Goal: Check status

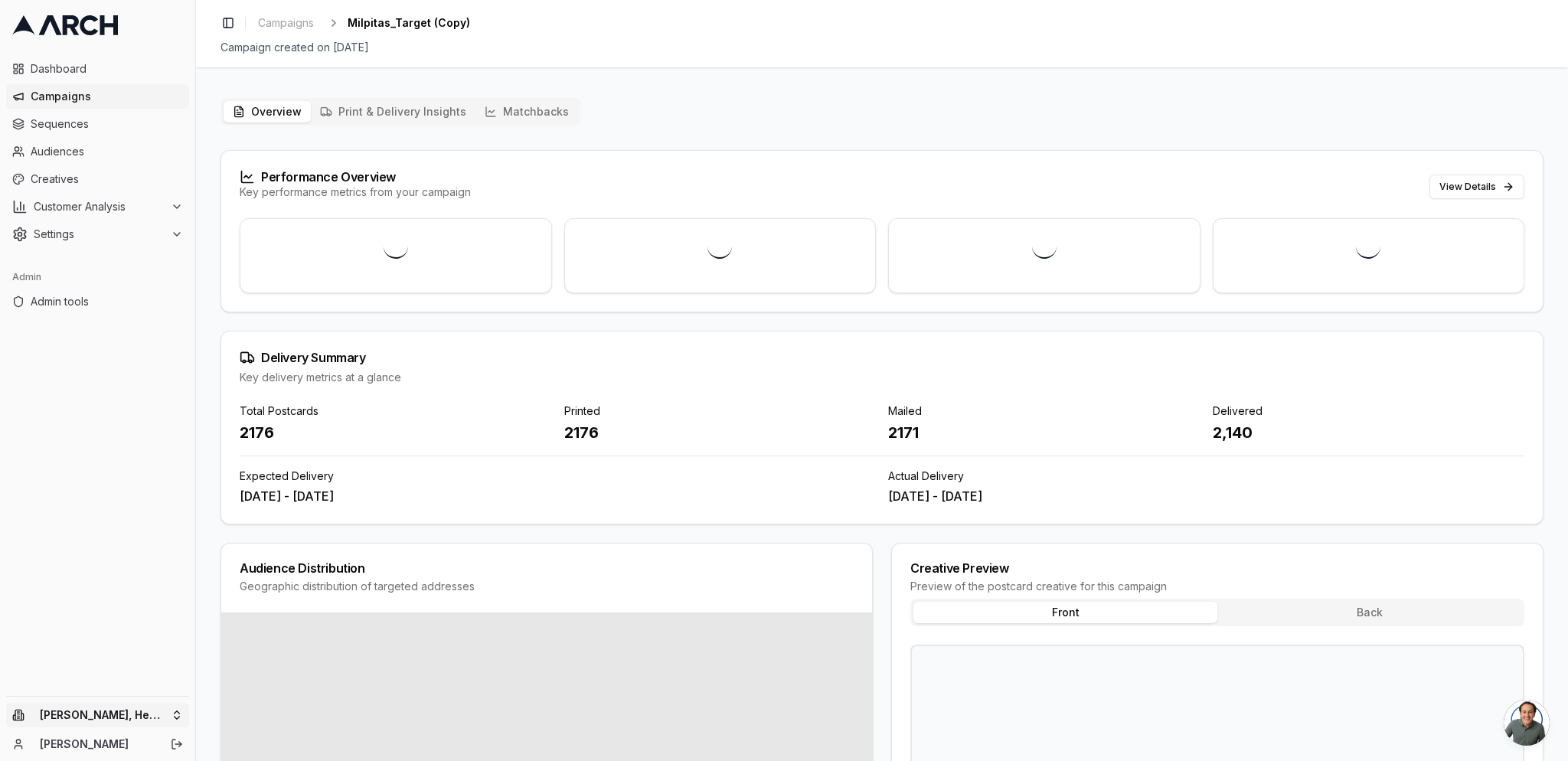
click at [120, 725] on html "Dashboard Campaigns Sequences Audiences Creatives Customer Analysis Settings Ad…" at bounding box center [784, 380] width 1568 height 761
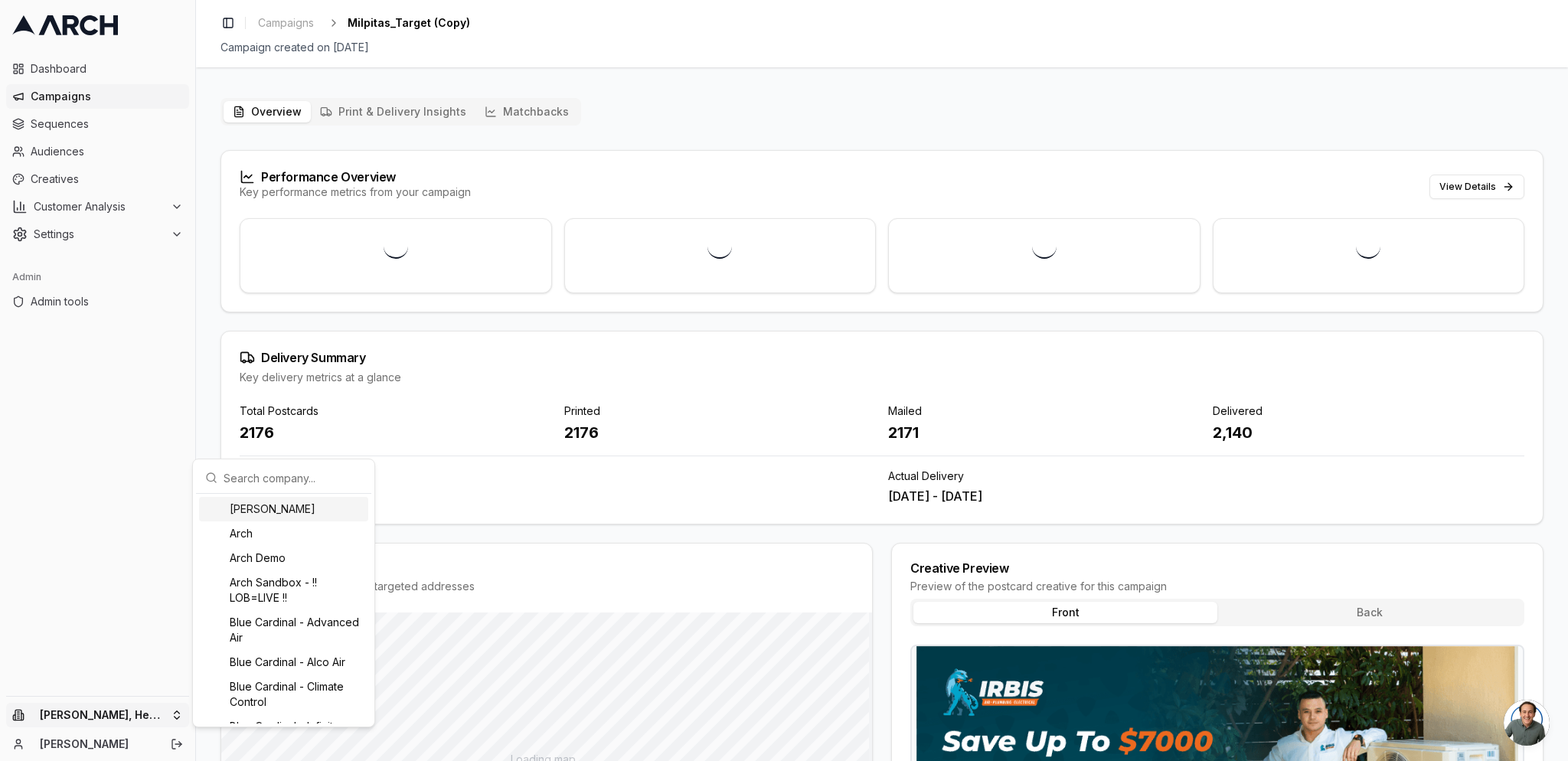
click at [251, 484] on input "text" at bounding box center [292, 477] width 138 height 31
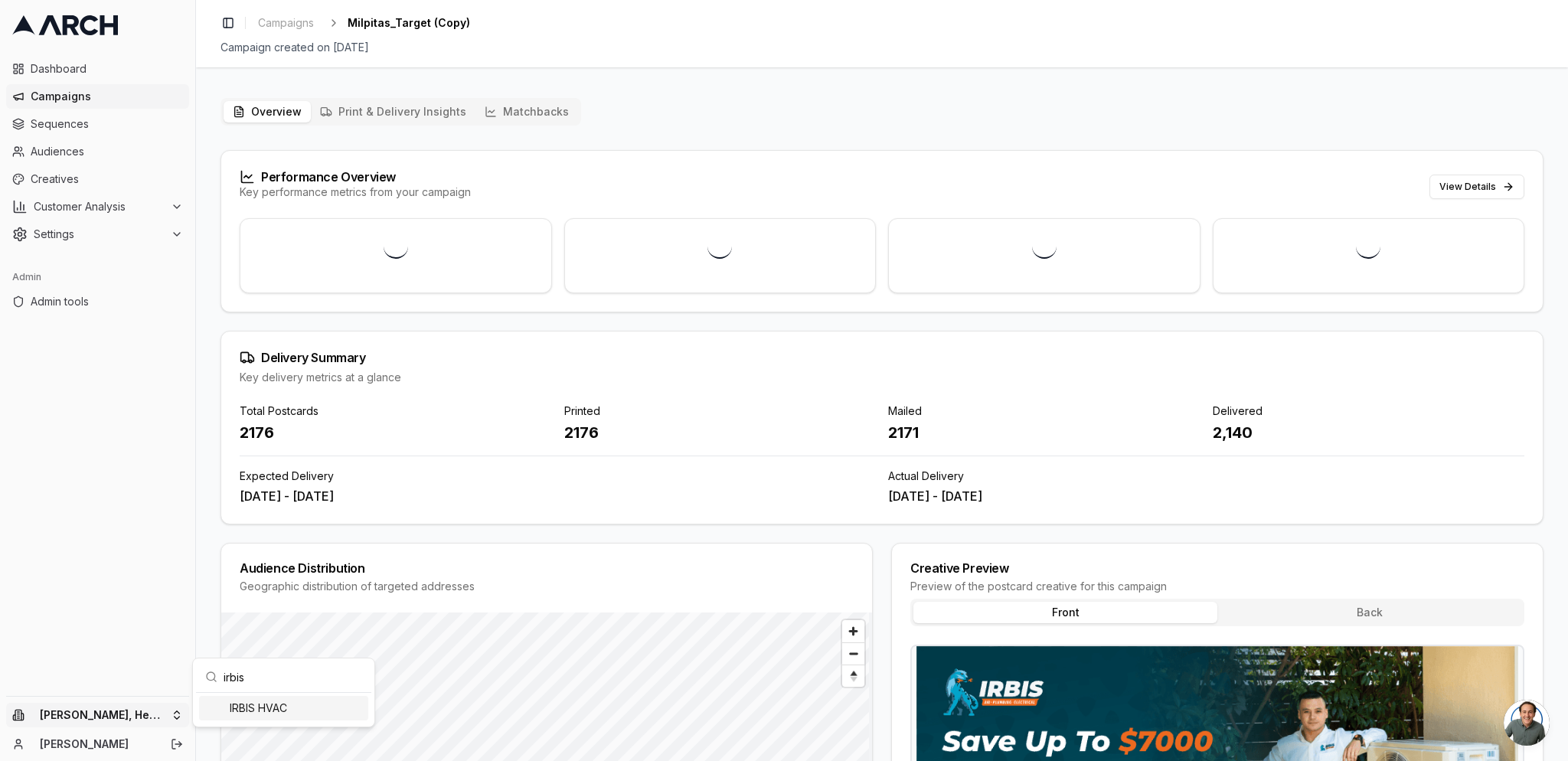
type input "irbis"
click at [245, 709] on div "IRBIS HVAC" at bounding box center [284, 708] width 169 height 24
click at [527, 108] on html "Dashboard Campaigns Sequences Audiences Creatives Customer Analysis Settings Ad…" at bounding box center [784, 380] width 1568 height 761
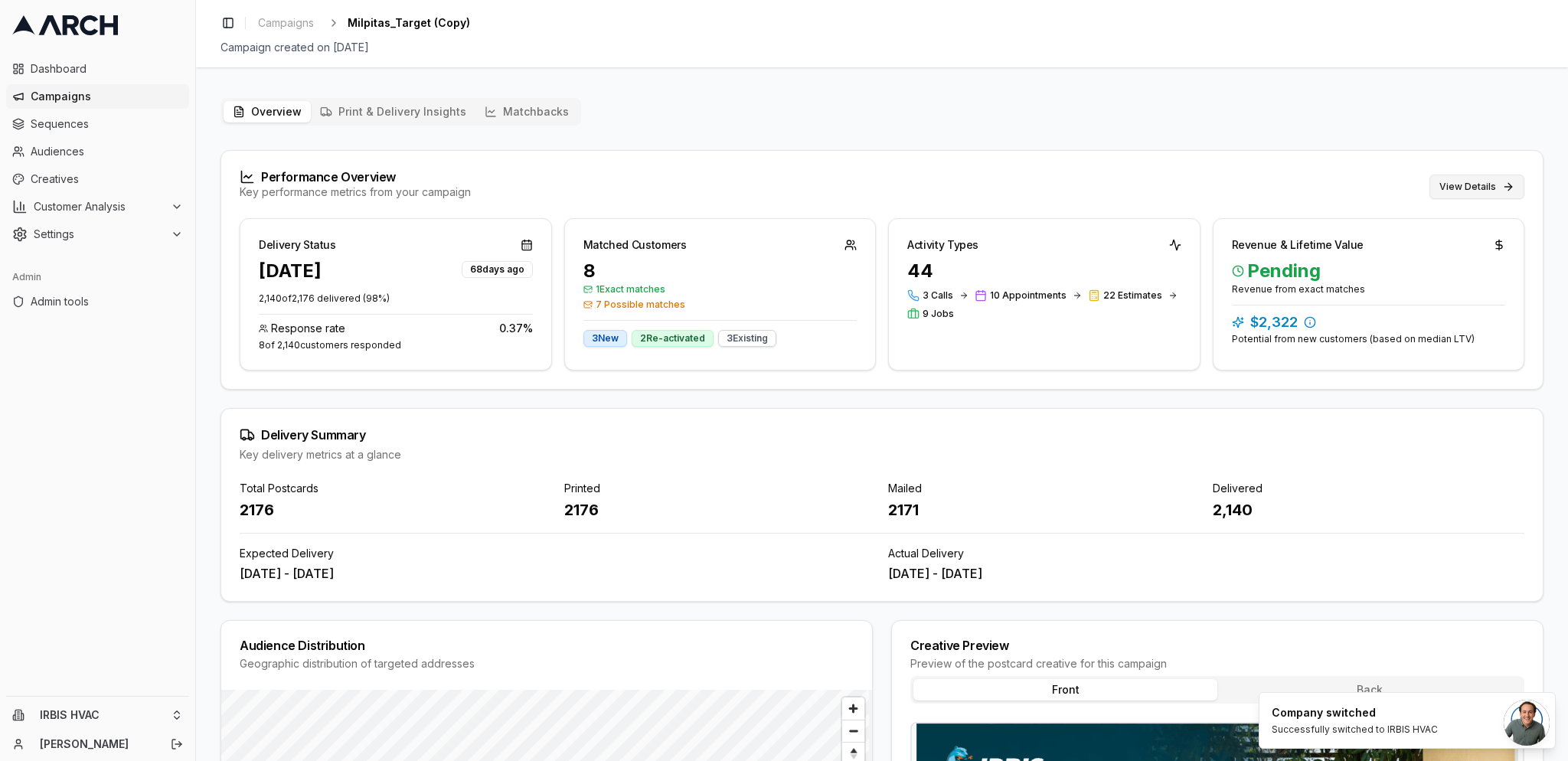
click at [1516, 185] on button "View Details" at bounding box center [1476, 187] width 95 height 24
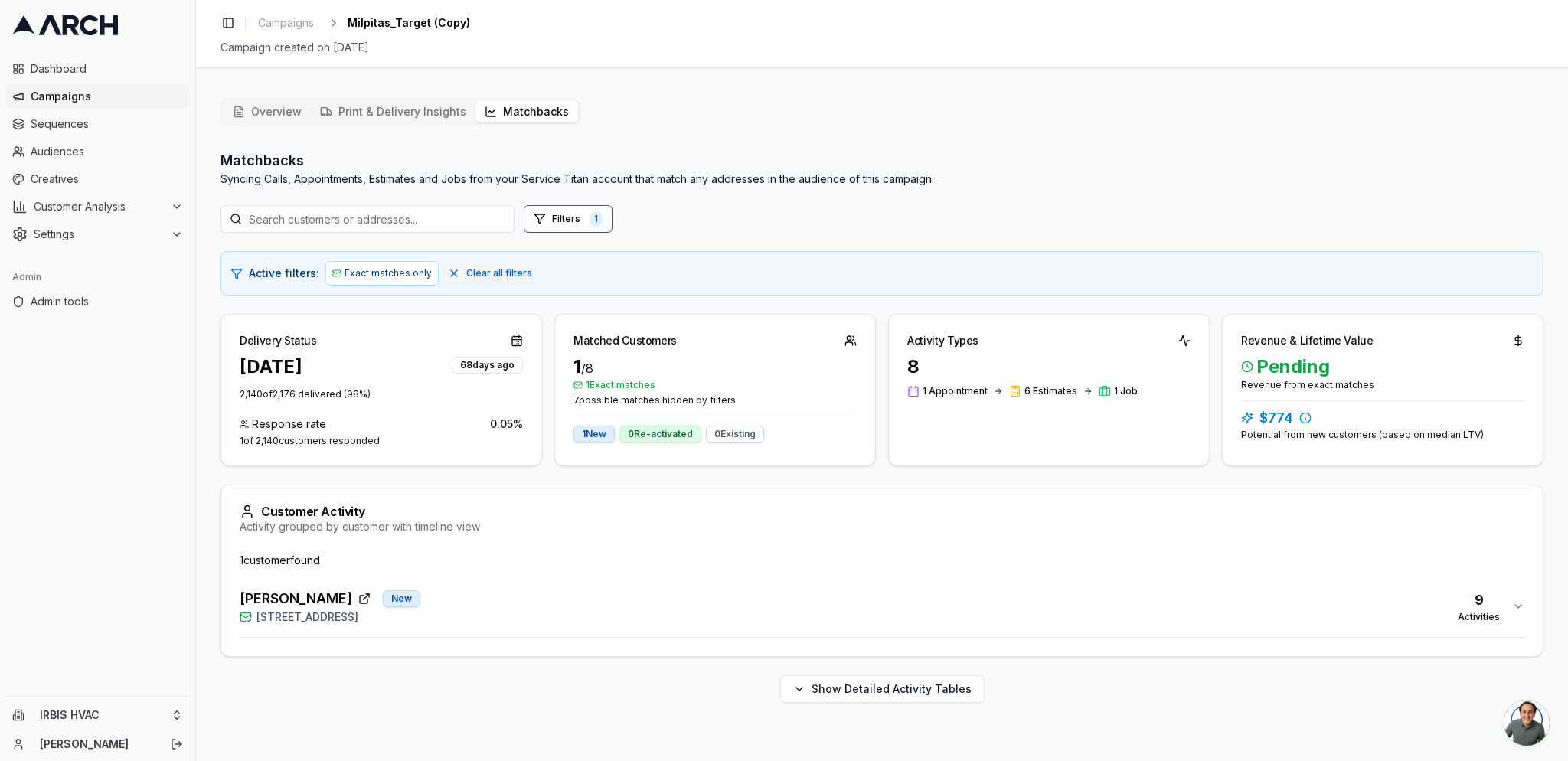
click at [539, 614] on div "Aswini Atibudhi New 1397 Yosemite Drive, Milpitas, CA 95035 9 Activities" at bounding box center [875, 607] width 1272 height 37
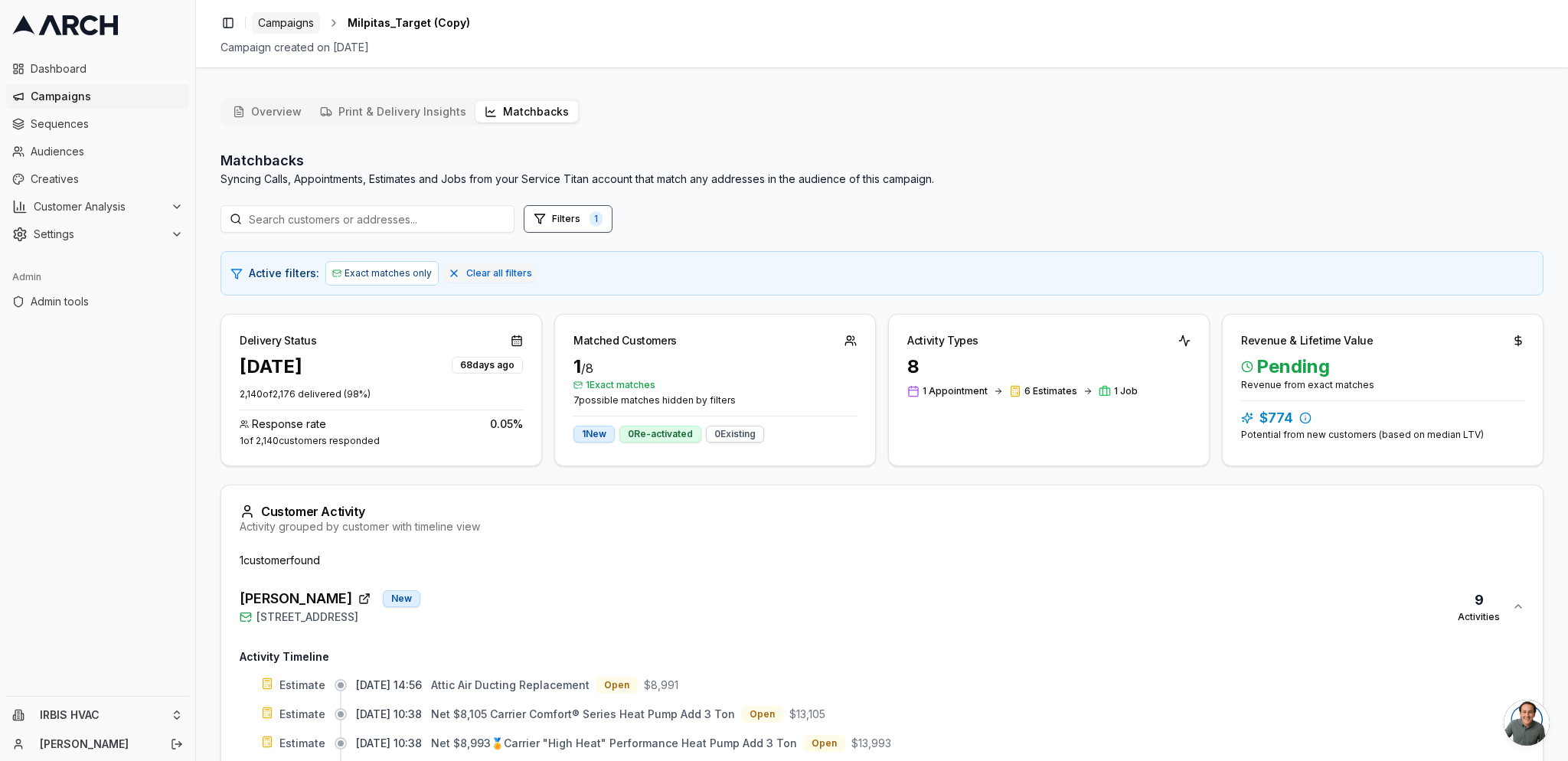
click at [298, 25] on span "Campaigns" at bounding box center [286, 23] width 56 height 16
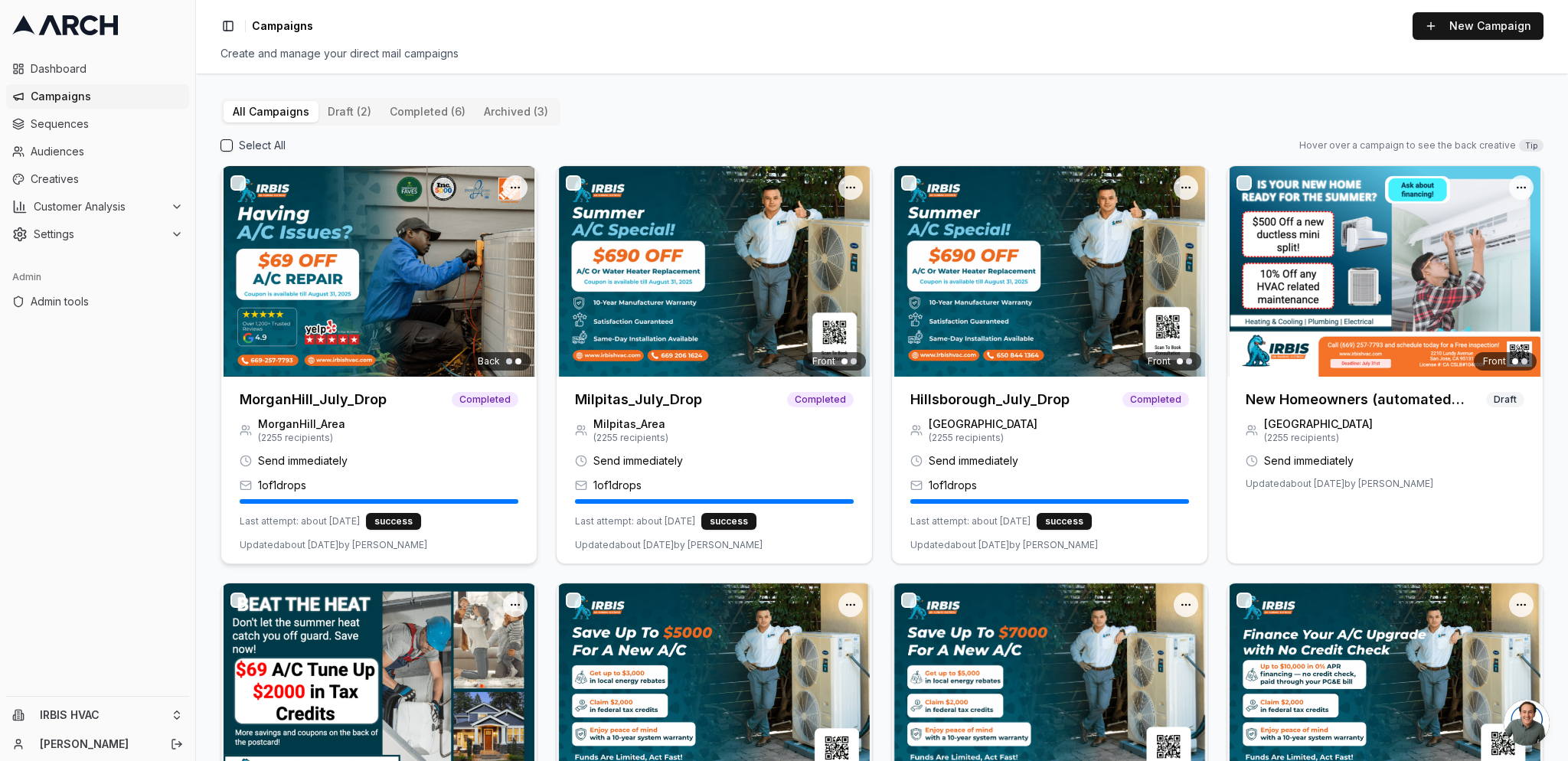
click at [349, 401] on h3 "MorganHill_July_Drop" at bounding box center [313, 399] width 147 height 21
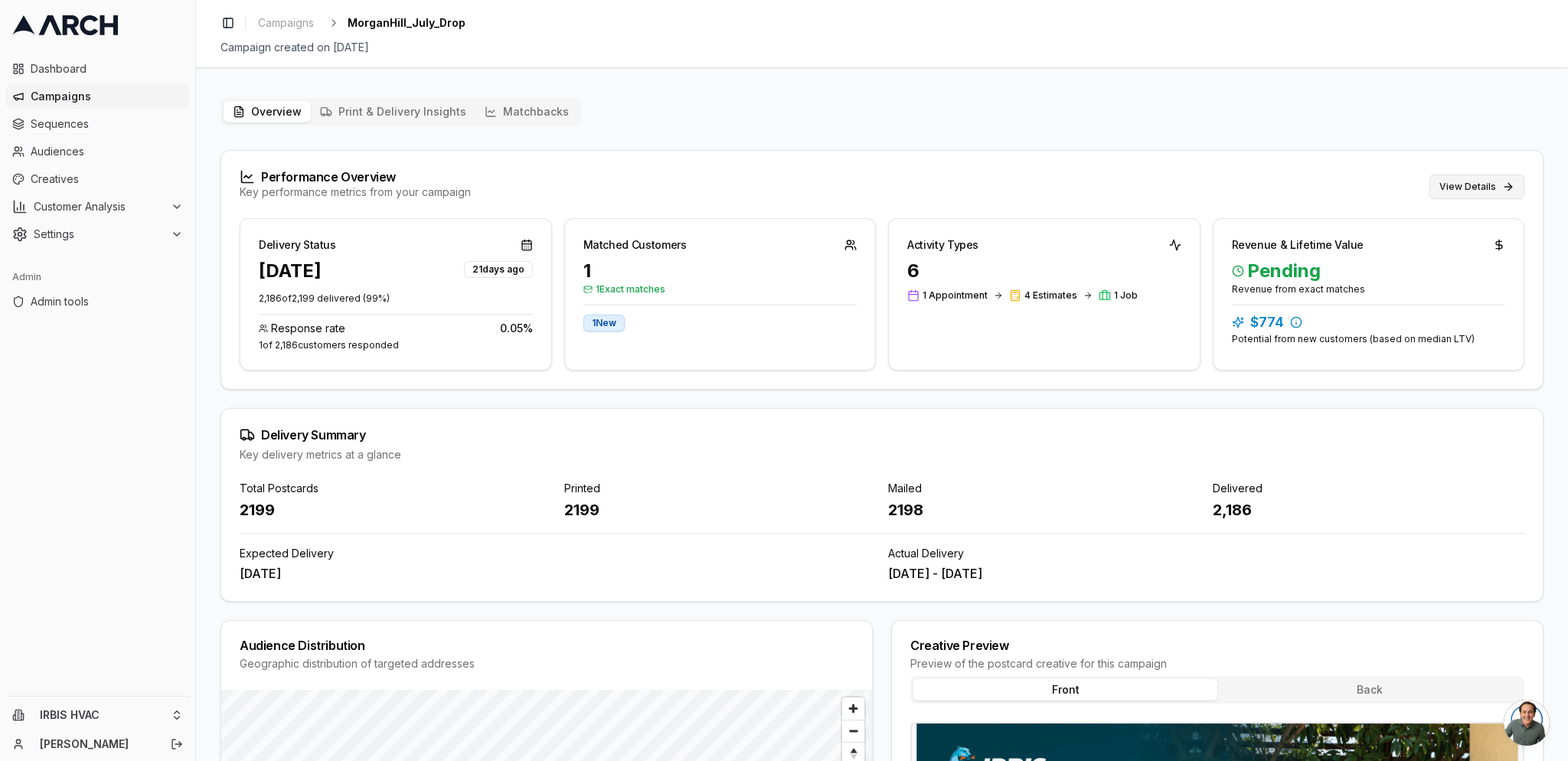
click at [1456, 197] on button "View Details" at bounding box center [1476, 187] width 95 height 24
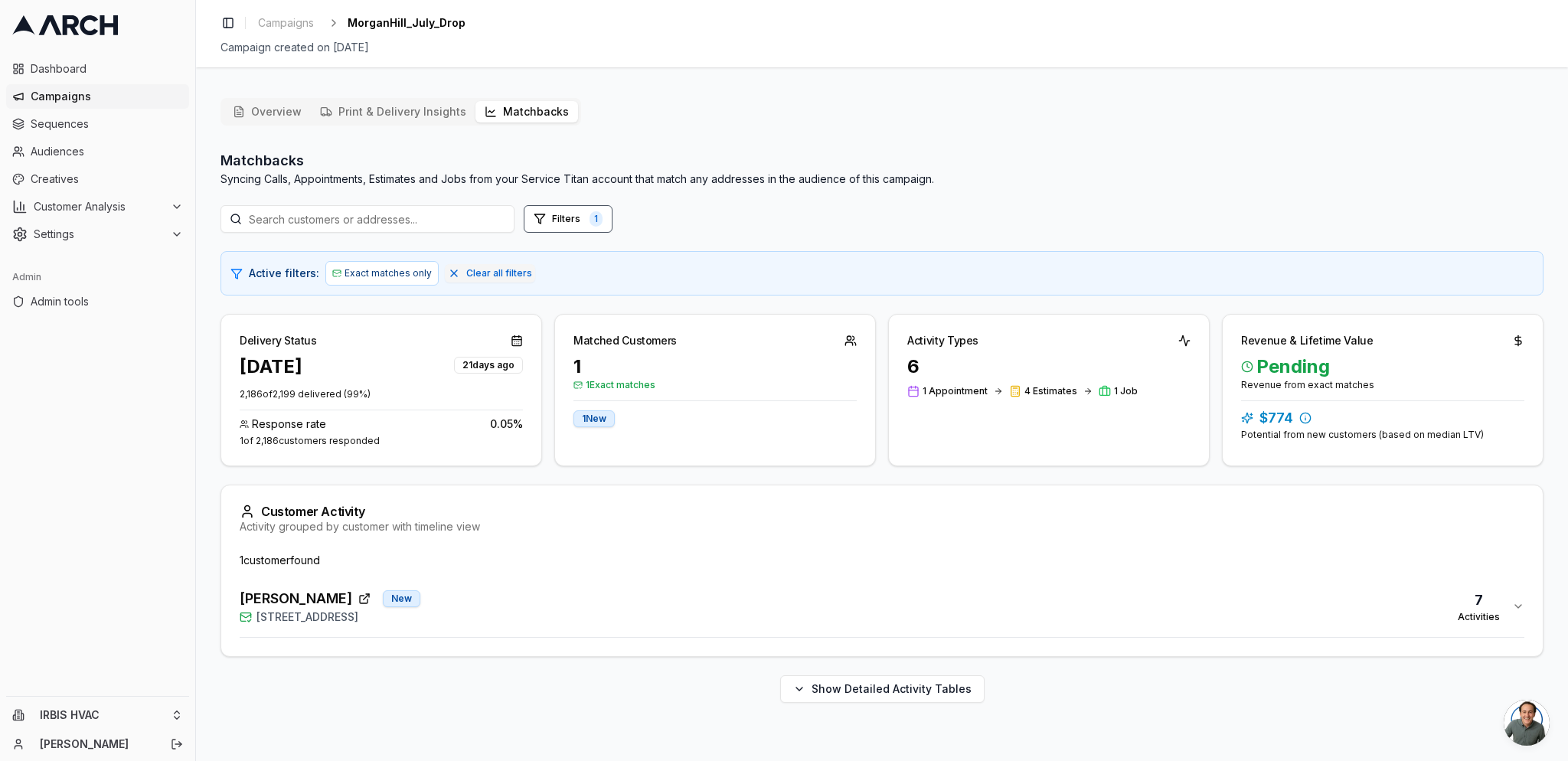
click at [498, 617] on div "Becky Hatakeyama New 16735 Fountain Avenue, Morgan Hill, CA 95037 7 Activities" at bounding box center [875, 607] width 1272 height 37
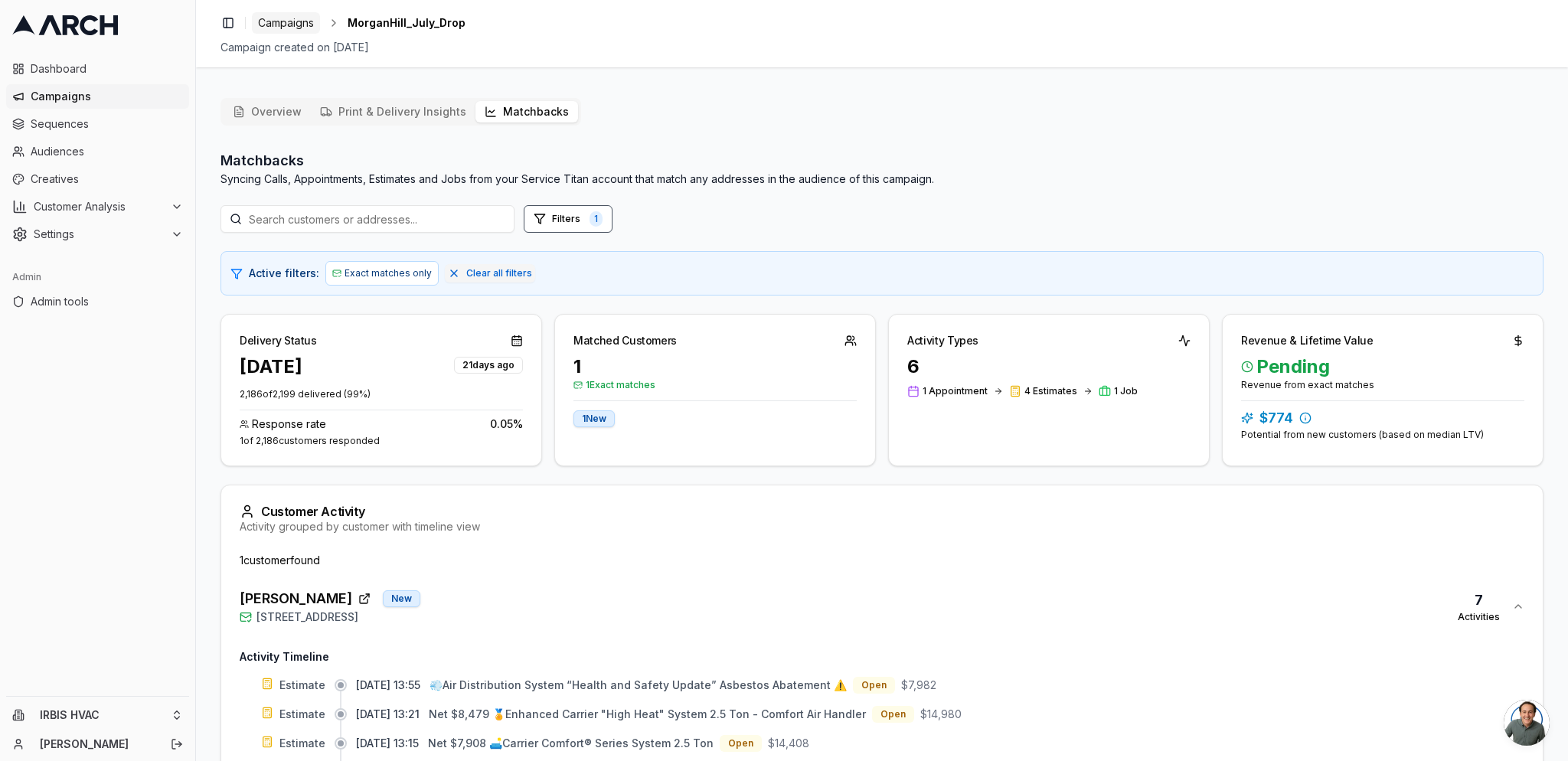
click at [300, 20] on span "Campaigns" at bounding box center [286, 23] width 56 height 16
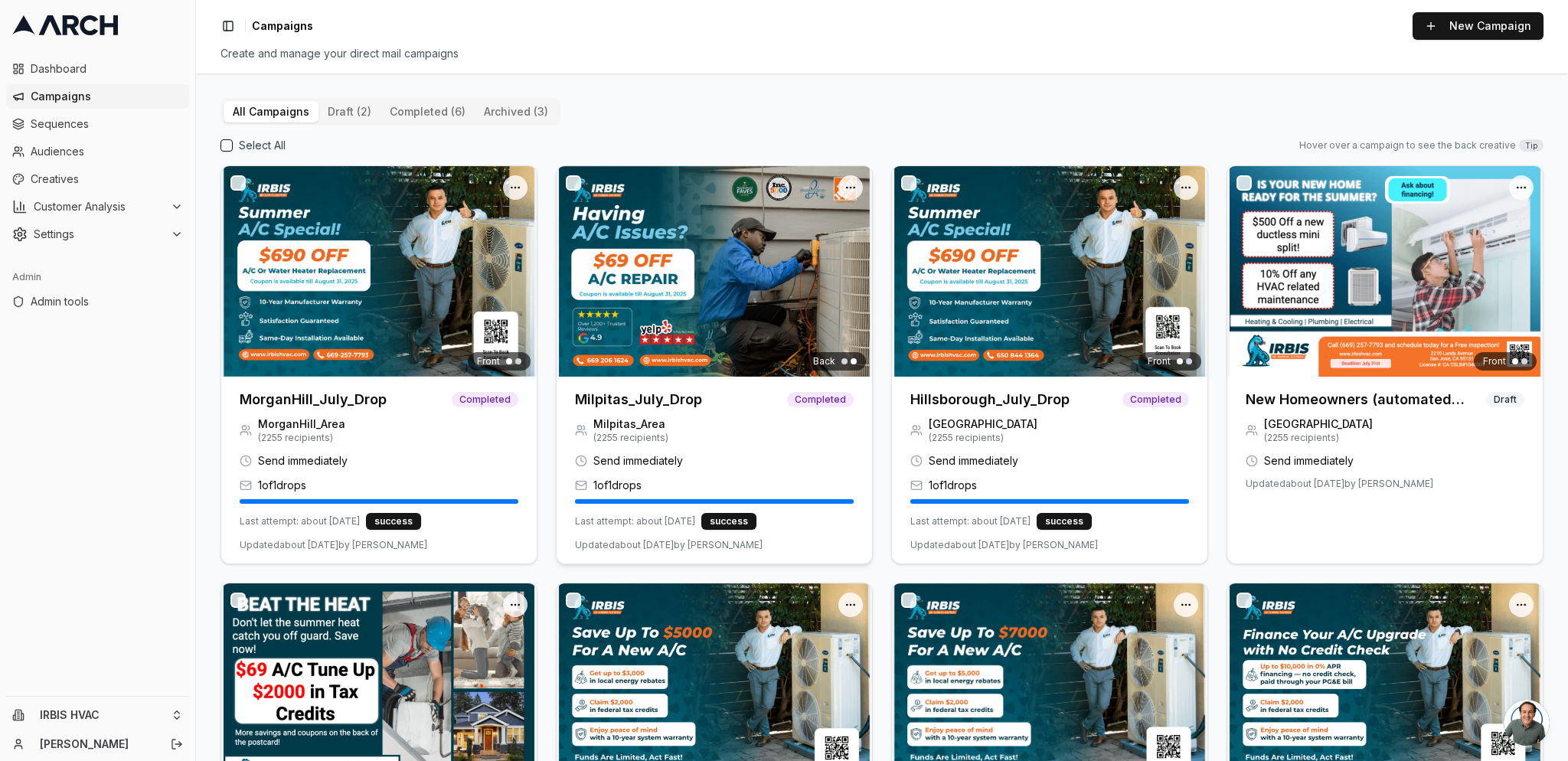
click at [655, 401] on h3 "Milpitas_July_Drop" at bounding box center [638, 399] width 127 height 21
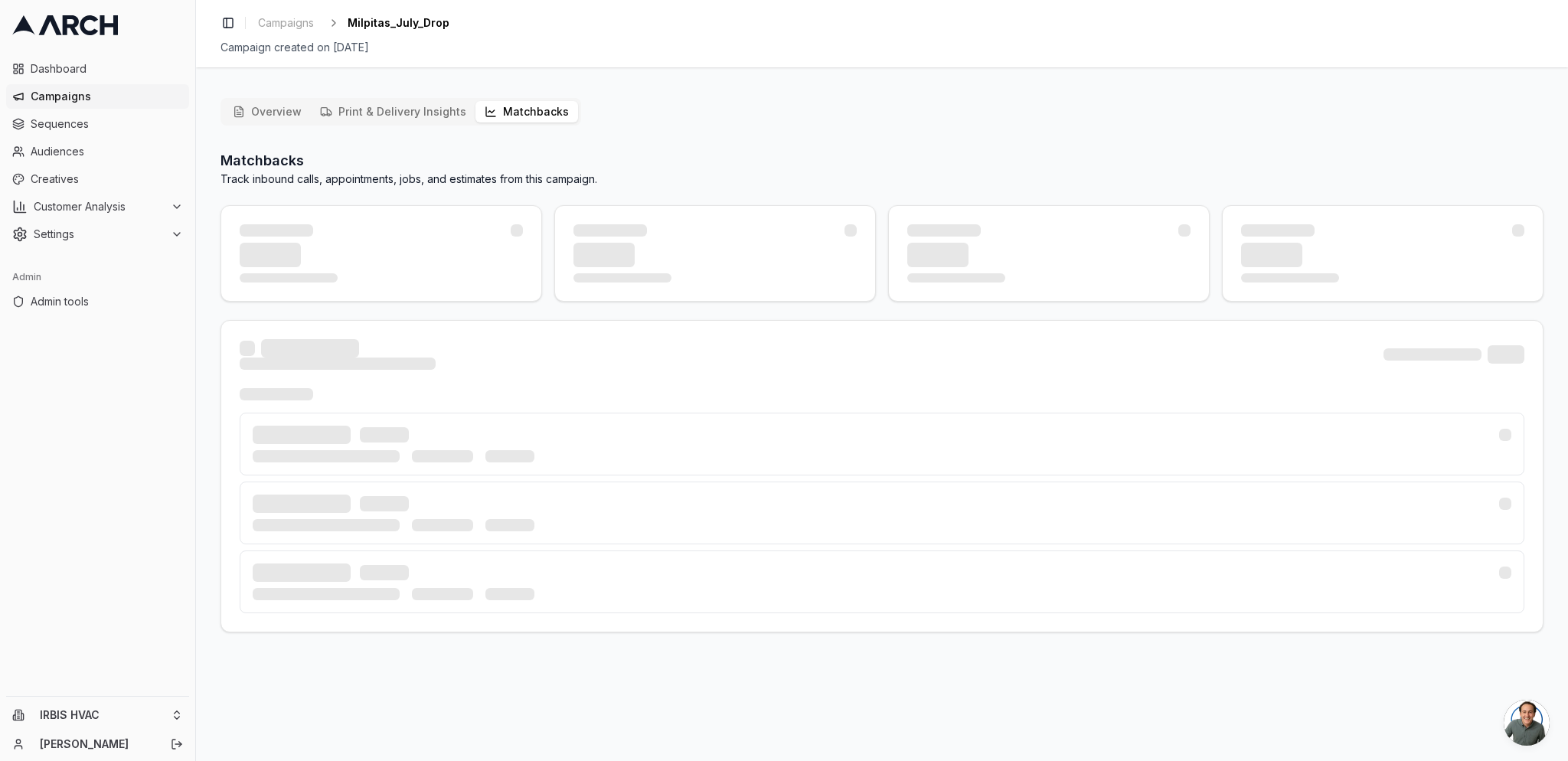
click at [524, 112] on button "Matchbacks" at bounding box center [526, 111] width 103 height 21
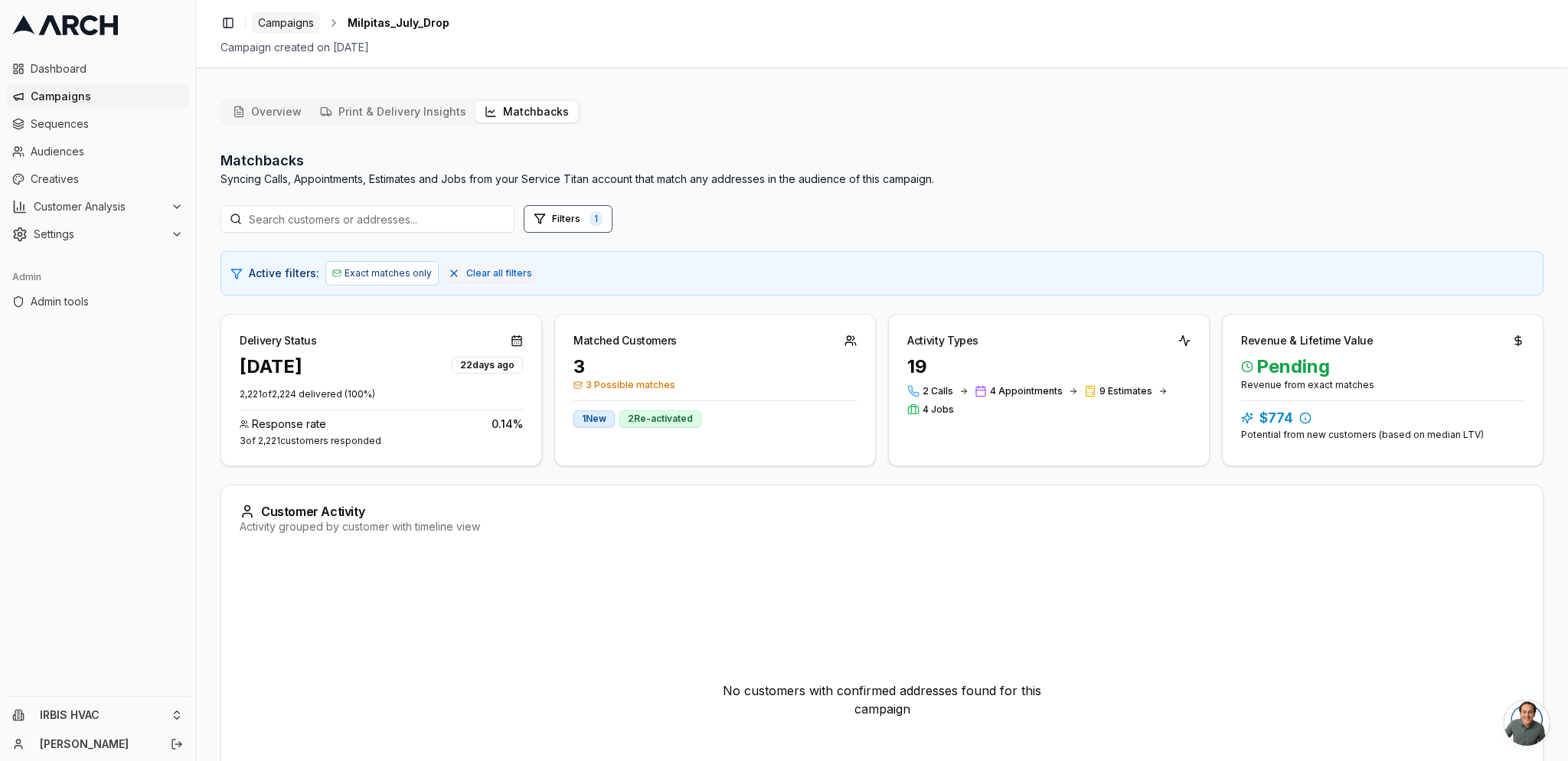
click at [288, 24] on span "Campaigns" at bounding box center [286, 23] width 56 height 16
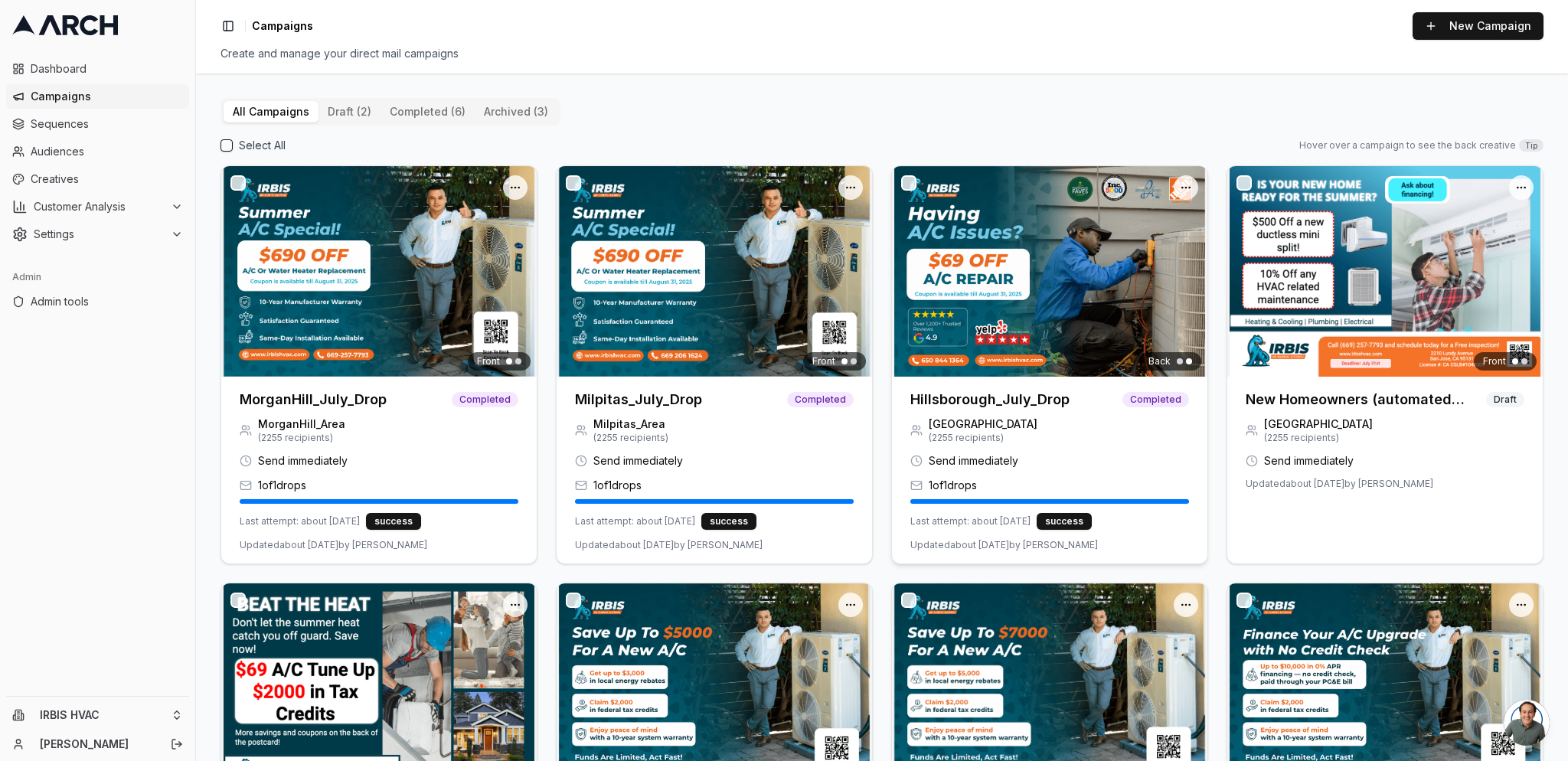
click at [1047, 324] on img at bounding box center [1049, 271] width 315 height 211
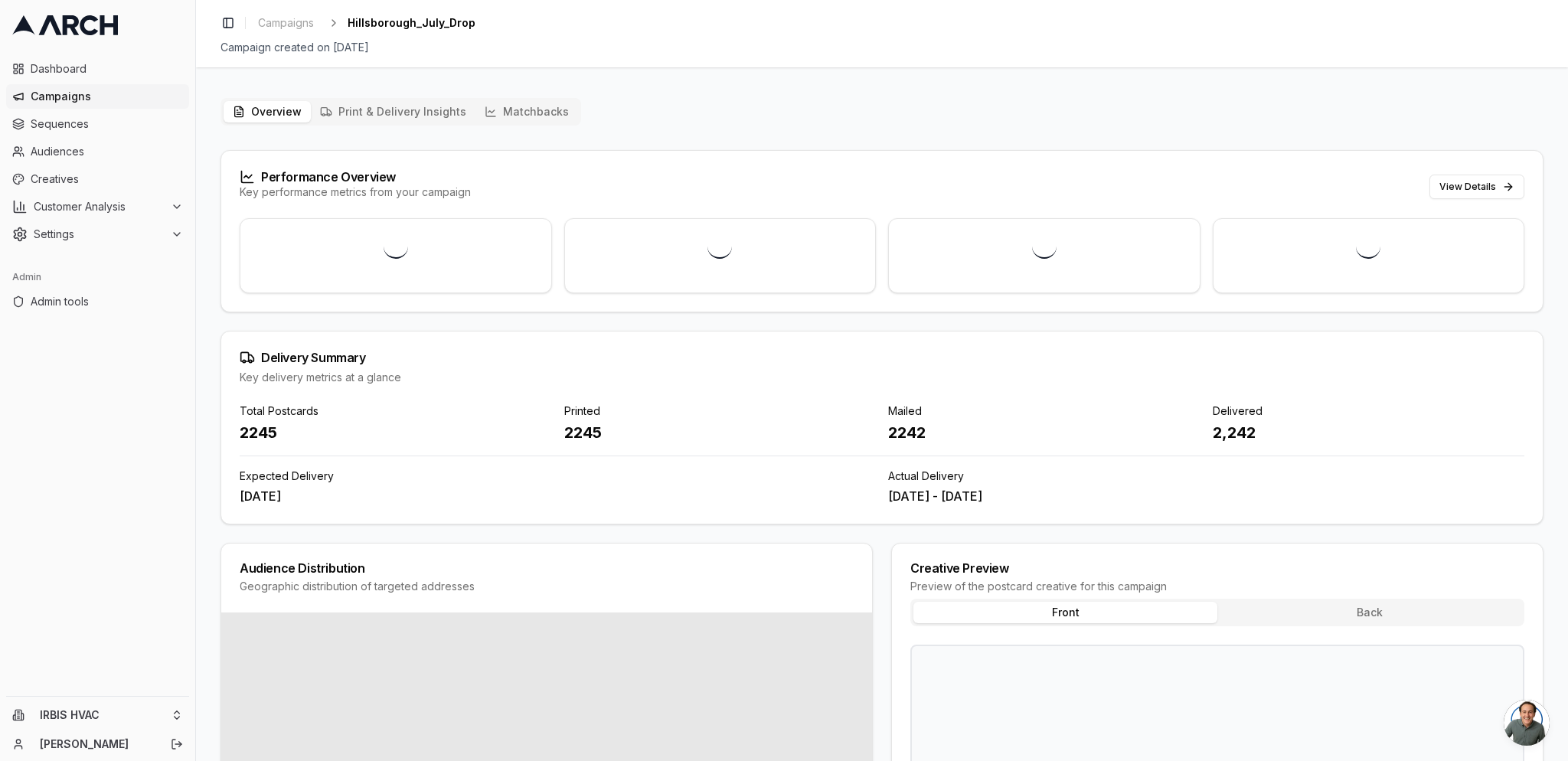
click at [500, 111] on button "Matchbacks" at bounding box center [526, 111] width 103 height 21
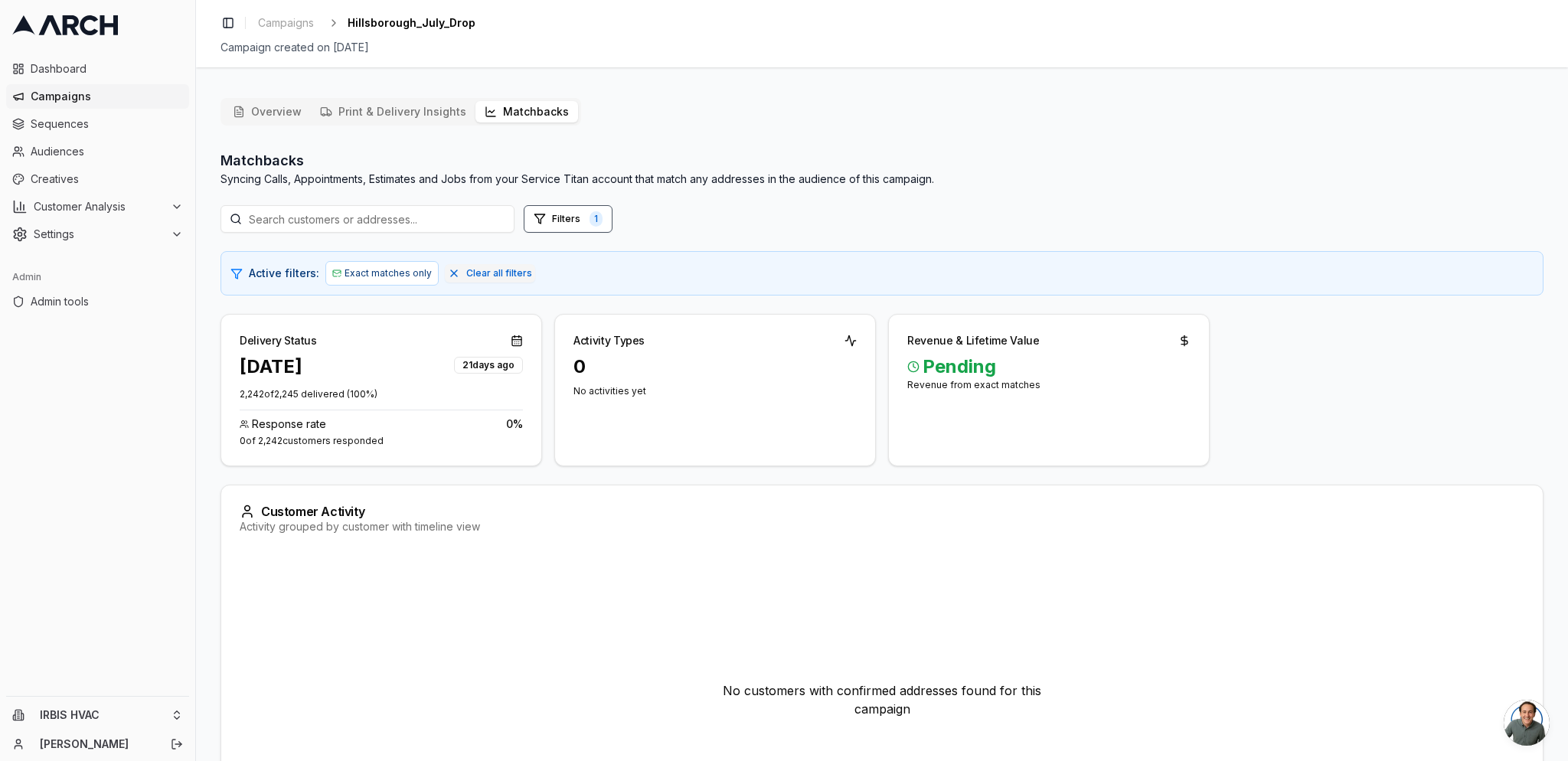
click at [781, 124] on div "Overview Print & Delivery Insights Matchbacks Matchbacks Syncing Calls, Appoint…" at bounding box center [882, 483] width 1323 height 768
click at [266, 160] on h2 "Matchbacks" at bounding box center [577, 161] width 713 height 21
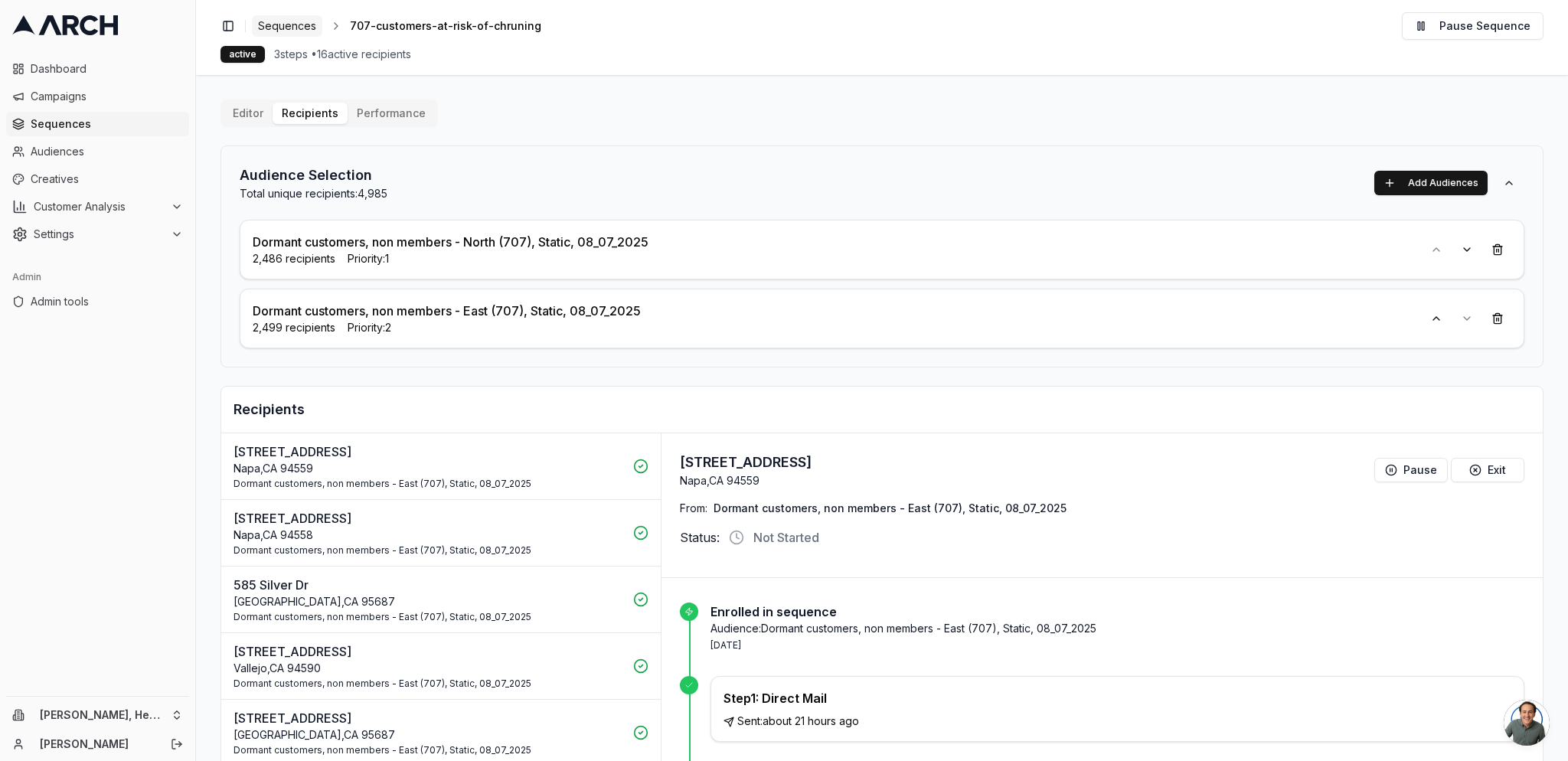
click at [288, 34] on link "Sequences" at bounding box center [287, 26] width 71 height 21
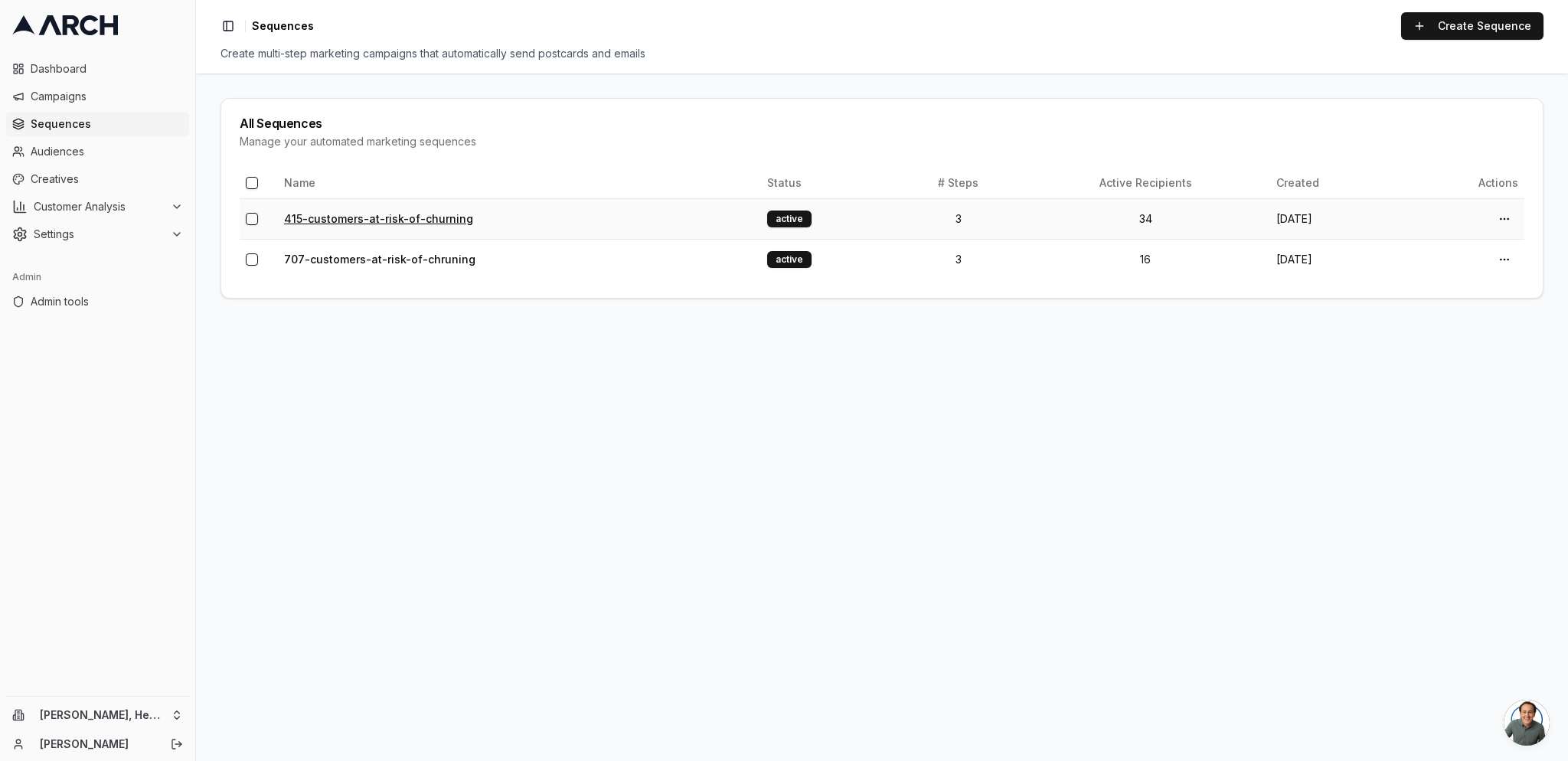
click at [382, 222] on link "415-customers-at-risk-of-churning" at bounding box center [379, 219] width 189 height 13
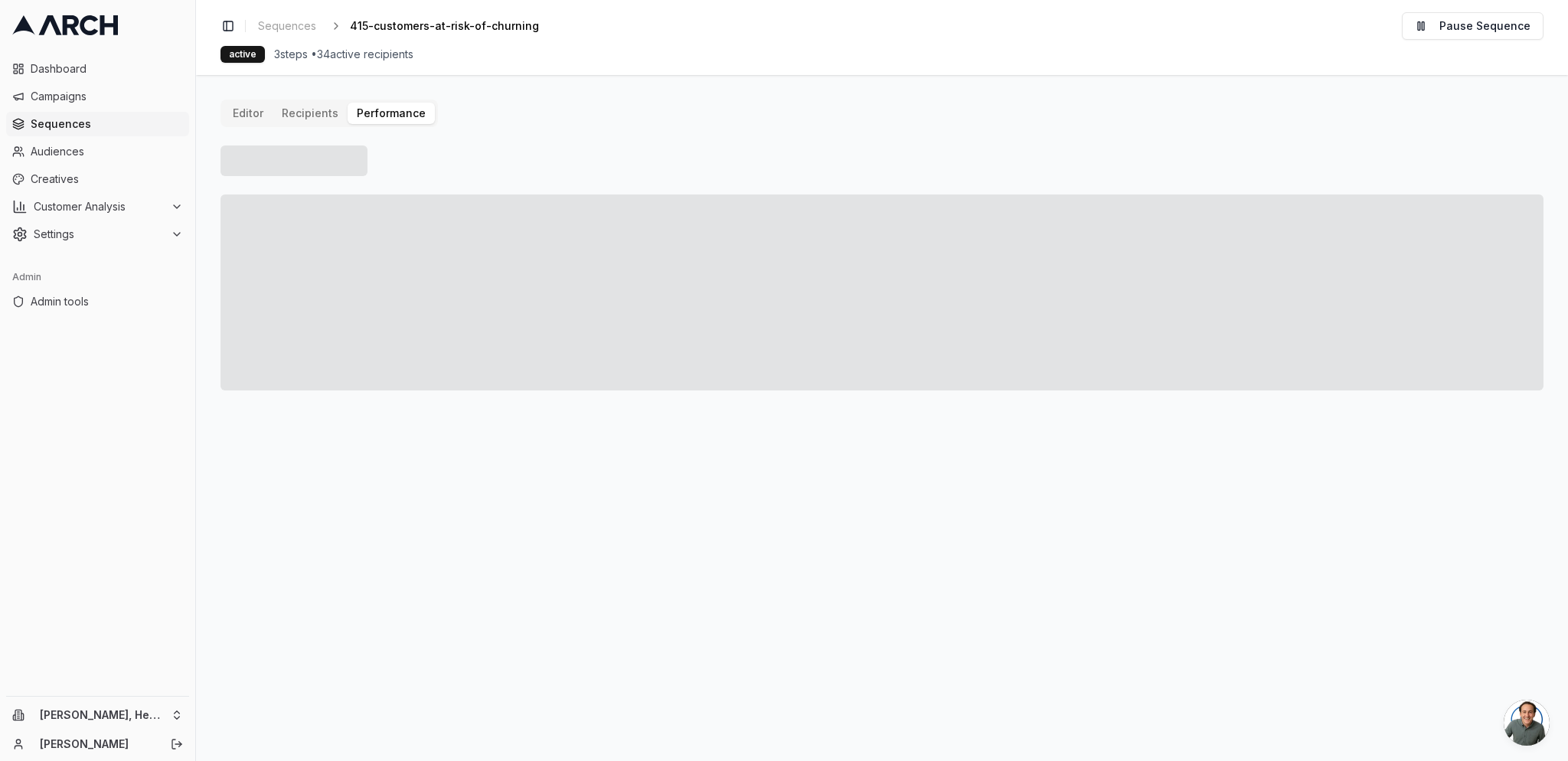
click at [375, 107] on button "Performance" at bounding box center [392, 113] width 87 height 21
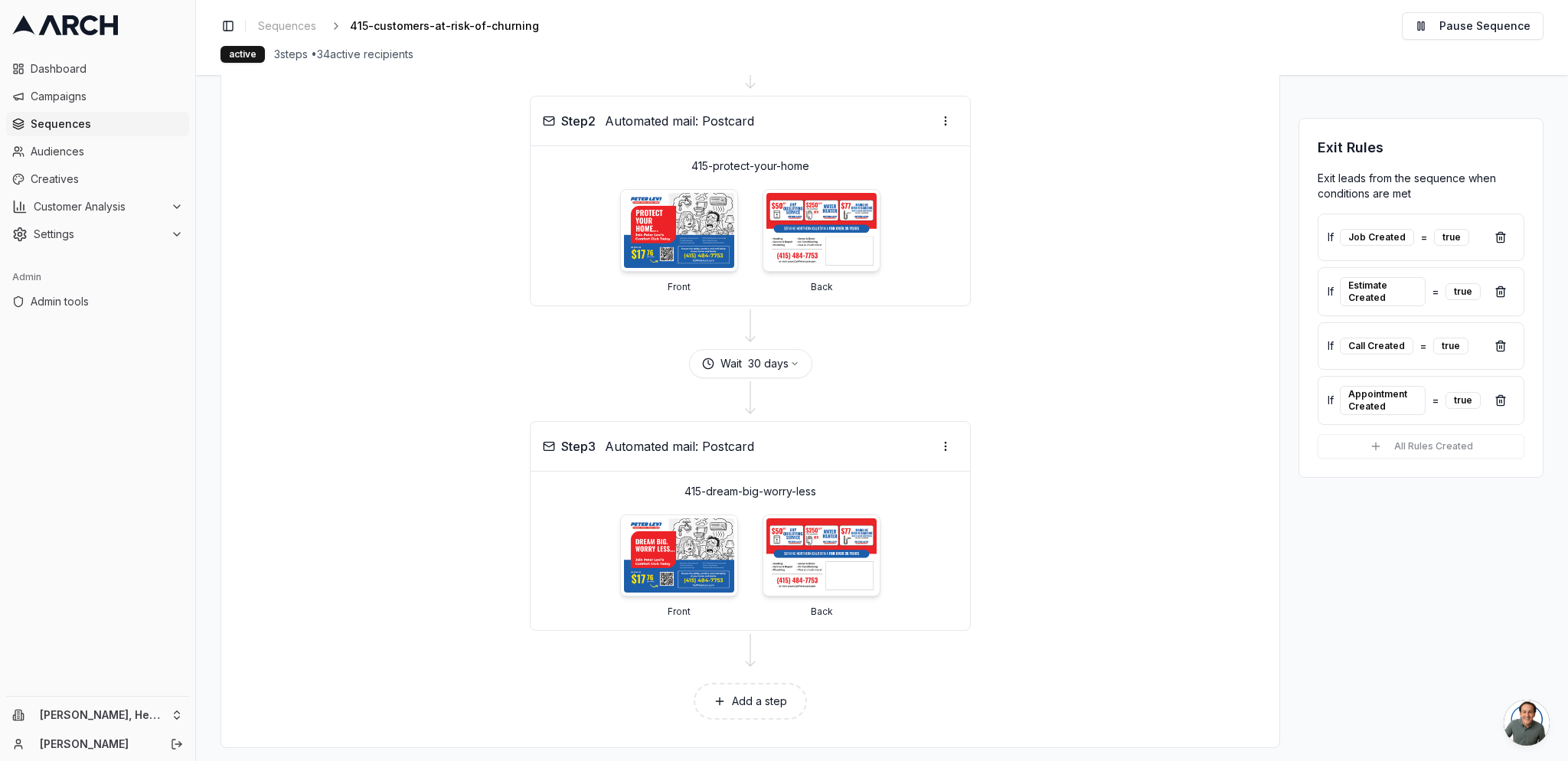
scroll to position [495, 0]
